Goal: Task Accomplishment & Management: Use online tool/utility

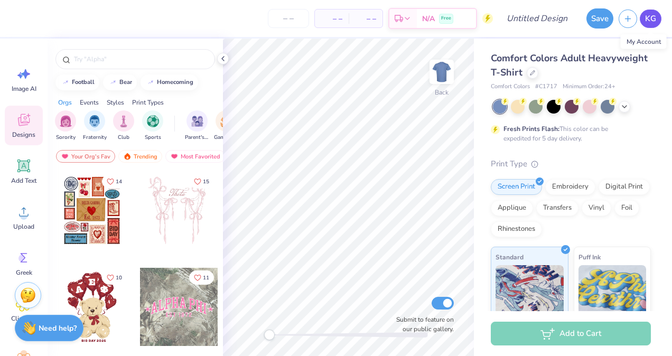
click at [645, 14] on span "KG" at bounding box center [650, 19] width 11 height 12
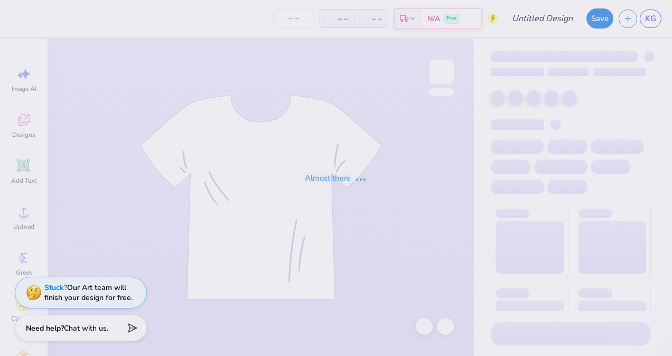
type input "metallica"
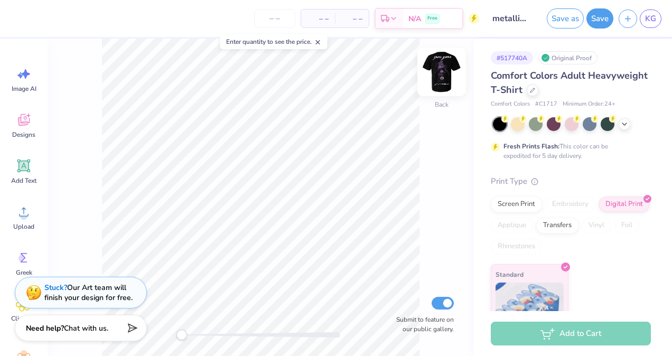
click at [440, 70] on img at bounding box center [441, 72] width 42 height 42
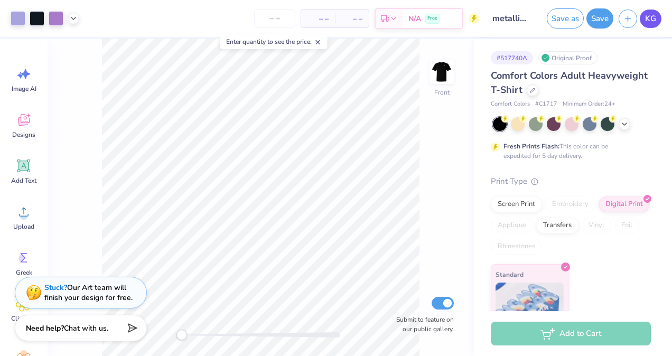
click at [656, 16] on link "KG" at bounding box center [650, 19] width 22 height 18
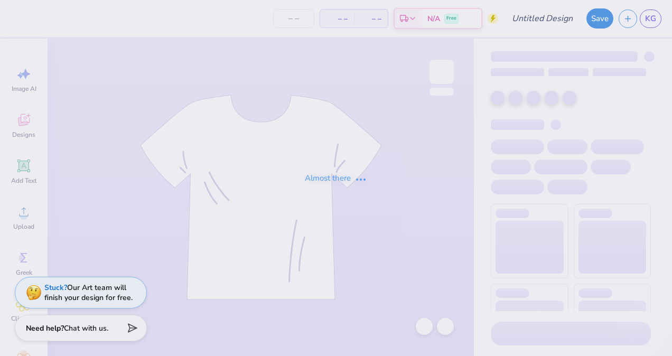
click at [171, 130] on div "Almost there" at bounding box center [336, 178] width 672 height 356
type input "the greatful dead"
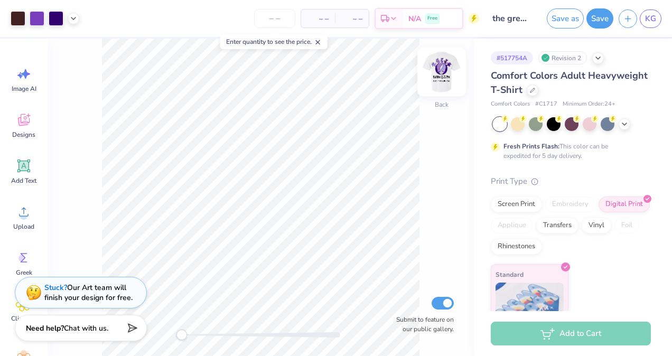
click at [444, 72] on img at bounding box center [441, 72] width 42 height 42
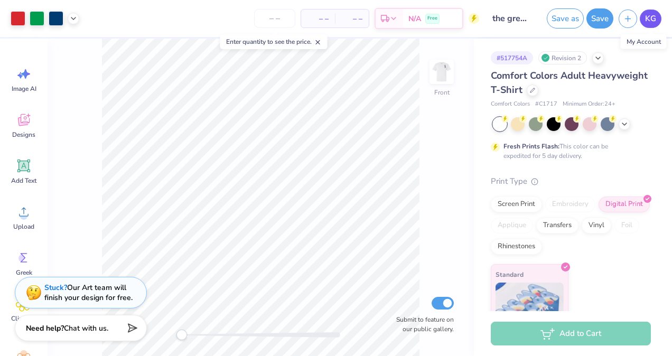
click at [653, 25] on link "KG" at bounding box center [650, 19] width 22 height 18
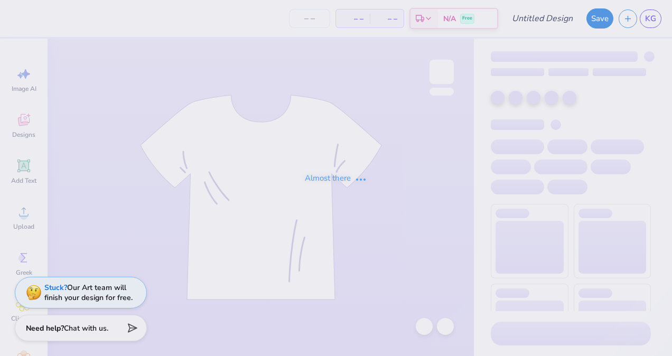
type input "[PERSON_NAME]"
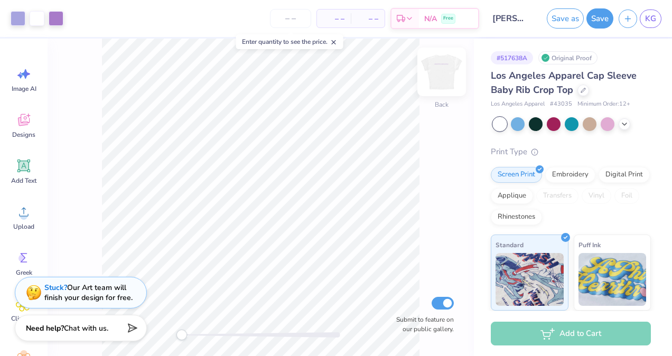
click at [449, 79] on img at bounding box center [441, 72] width 42 height 42
click at [439, 84] on div "Front" at bounding box center [441, 78] width 24 height 37
click at [657, 10] on div "KG" at bounding box center [650, 19] width 22 height 18
click at [653, 16] on span "KG" at bounding box center [650, 19] width 11 height 12
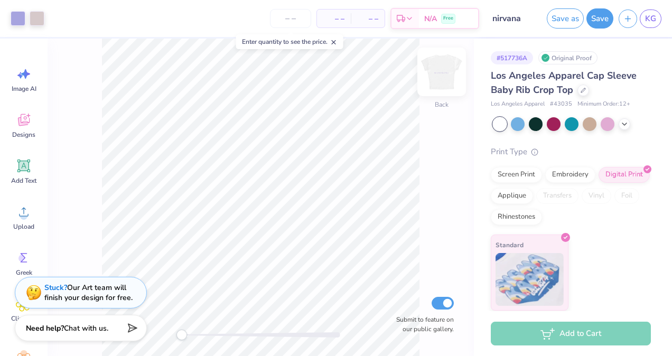
click at [442, 79] on img at bounding box center [441, 72] width 42 height 42
click at [648, 23] on span "KG" at bounding box center [650, 19] width 11 height 12
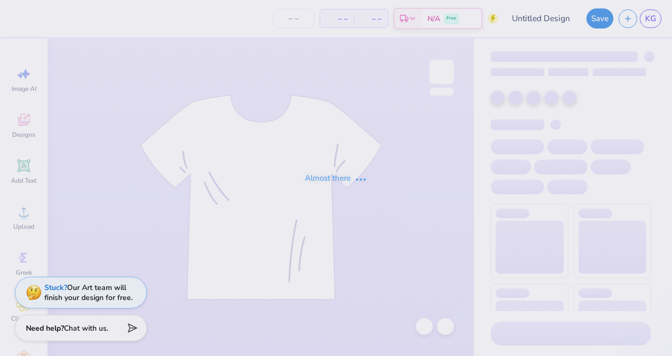
type input "montley crue"
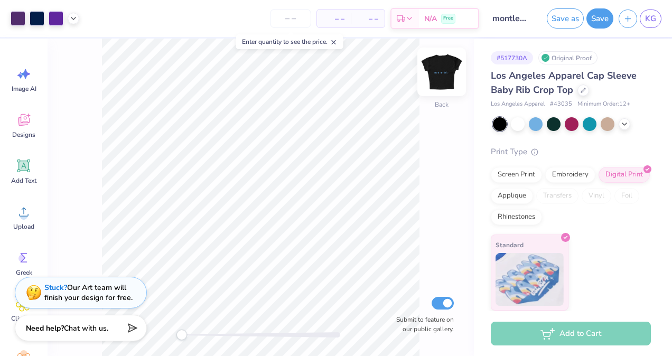
click at [452, 77] on img at bounding box center [441, 72] width 42 height 42
click at [448, 68] on div at bounding box center [441, 72] width 24 height 24
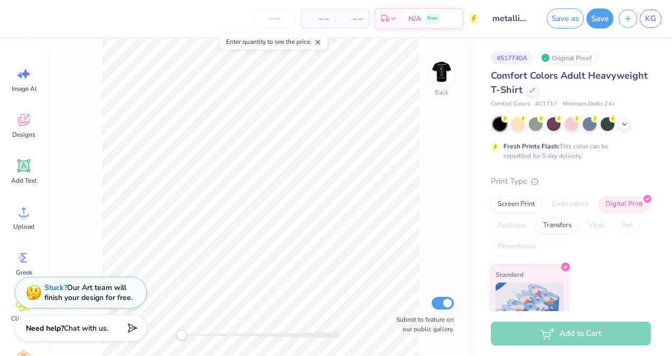
drag, startPoint x: 0, startPoint y: 0, endPoint x: 437, endPoint y: 209, distance: 484.4
click at [437, 209] on div "Back Submit to feature on our public gallery." at bounding box center [261, 197] width 426 height 317
click at [430, 64] on img at bounding box center [441, 72] width 42 height 42
click at [650, 17] on span "KG" at bounding box center [650, 19] width 11 height 12
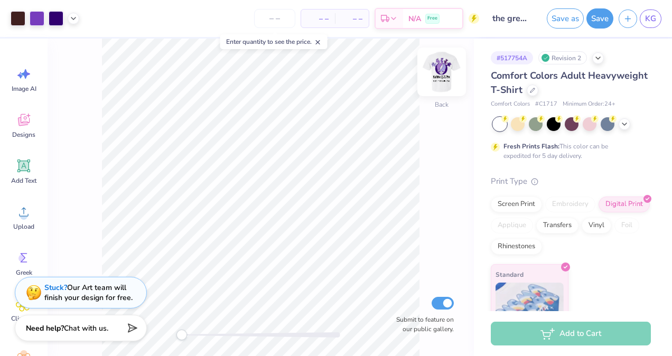
click at [441, 69] on img at bounding box center [441, 72] width 42 height 42
click at [655, 19] on span "KG" at bounding box center [650, 19] width 11 height 12
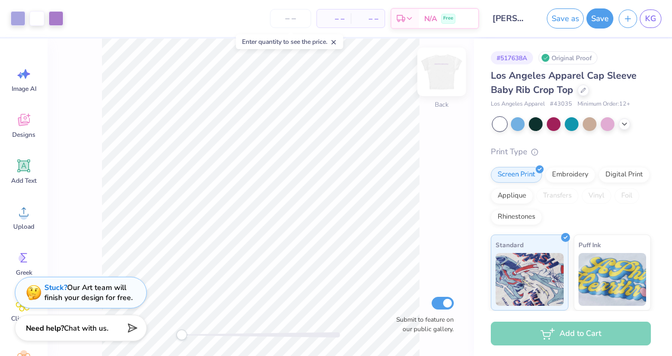
click at [436, 80] on img at bounding box center [441, 72] width 42 height 42
click at [647, 21] on span "KG" at bounding box center [650, 19] width 11 height 12
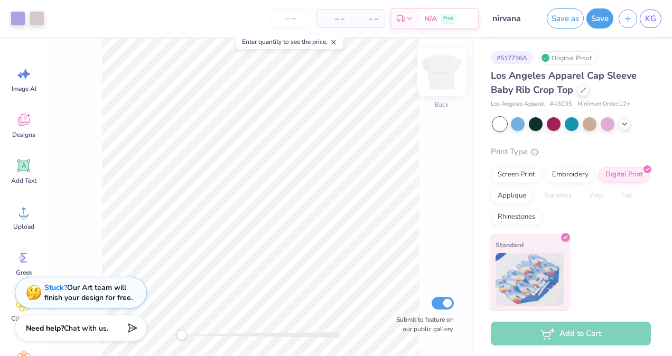
click at [432, 67] on img at bounding box center [441, 72] width 42 height 42
click at [651, 20] on span "KG" at bounding box center [650, 19] width 11 height 12
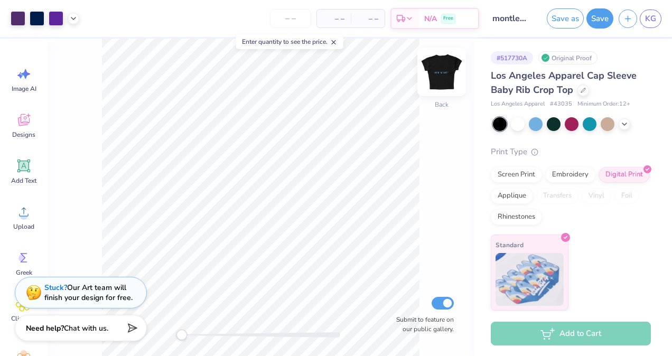
click at [438, 69] on img at bounding box center [441, 72] width 42 height 42
click at [443, 73] on img at bounding box center [441, 72] width 42 height 42
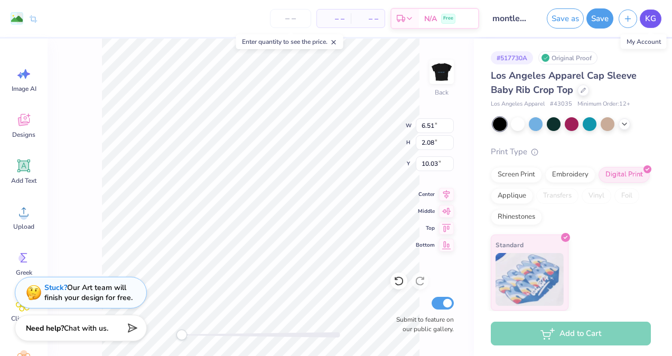
click at [648, 17] on span "KG" at bounding box center [650, 19] width 11 height 12
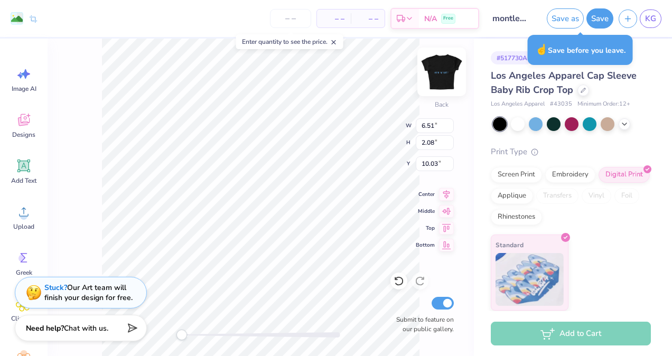
drag, startPoint x: 440, startPoint y: 74, endPoint x: 430, endPoint y: 74, distance: 9.5
click at [430, 74] on img at bounding box center [441, 72] width 42 height 42
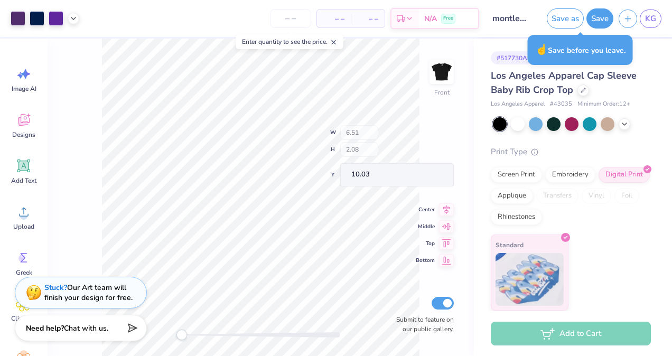
click at [431, 76] on div at bounding box center [441, 72] width 24 height 24
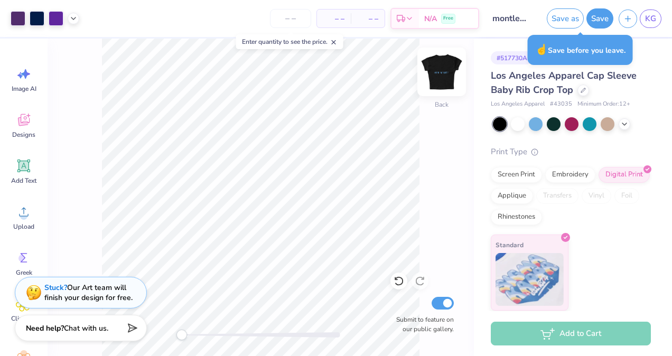
click at [445, 77] on img at bounding box center [441, 72] width 42 height 42
